Goal: Task Accomplishment & Management: Manage account settings

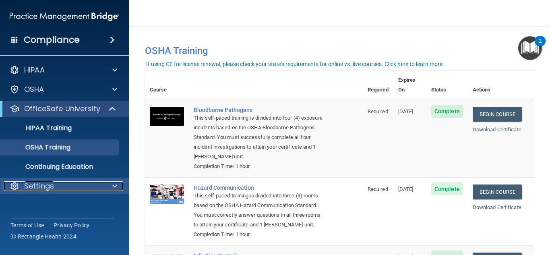
click at [111, 186] on div at bounding box center [113, 186] width 20 height 10
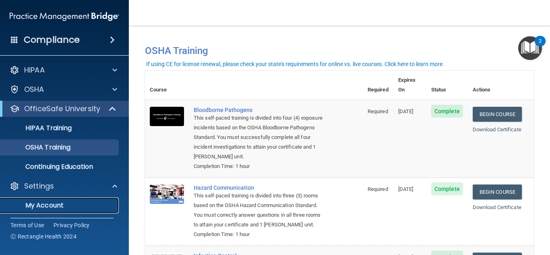
click at [75, 208] on p "My Account" at bounding box center [60, 205] width 110 height 8
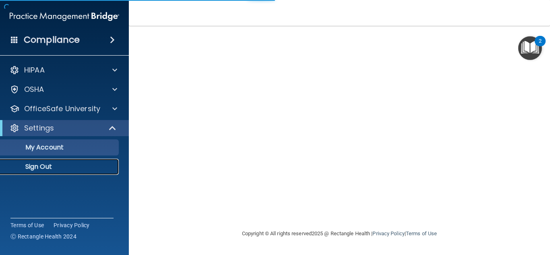
click at [43, 166] on p "Sign Out" at bounding box center [60, 167] width 110 height 8
